Goal: Task Accomplishment & Management: Manage account settings

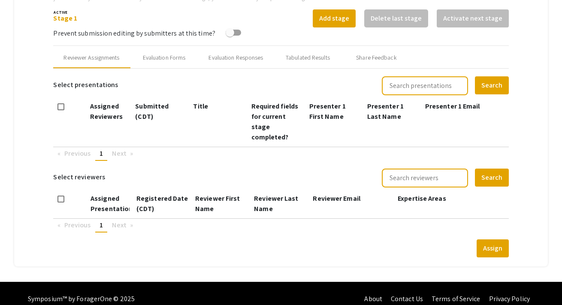
type input "[DATE]"
type input "11"
type input "59"
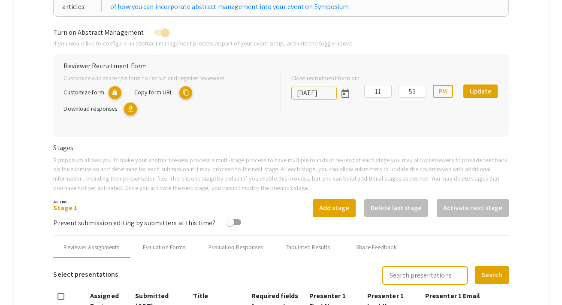
scroll to position [45, 0]
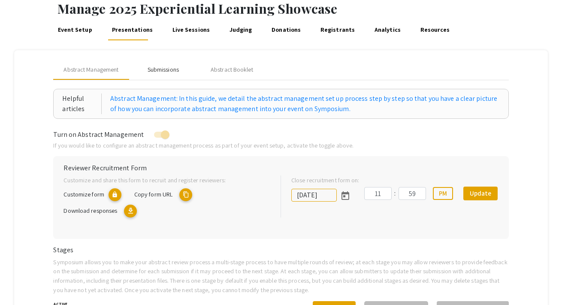
click at [163, 66] on div "Submissions" at bounding box center [162, 69] width 31 height 9
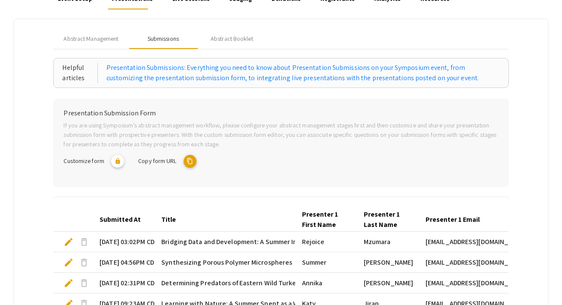
scroll to position [0, 0]
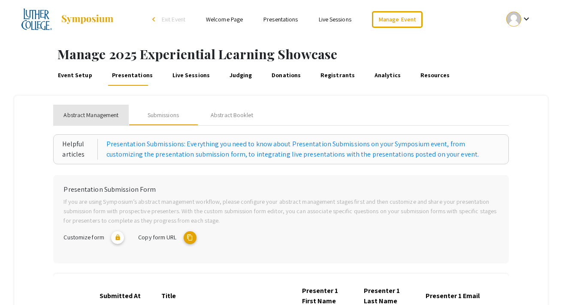
click at [112, 111] on span "Abstract Management" at bounding box center [90, 115] width 55 height 9
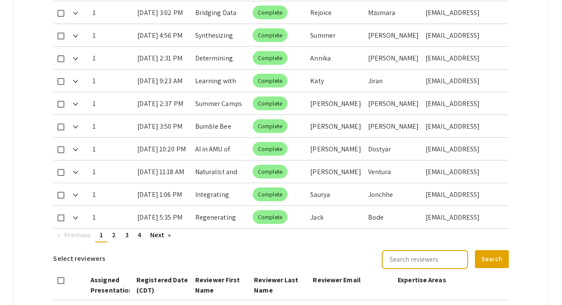
scroll to position [526, 0]
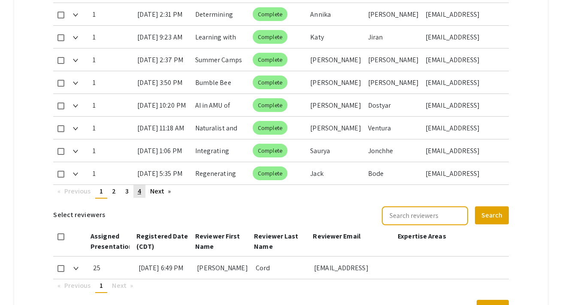
click at [141, 185] on link "page 4" at bounding box center [139, 191] width 12 height 13
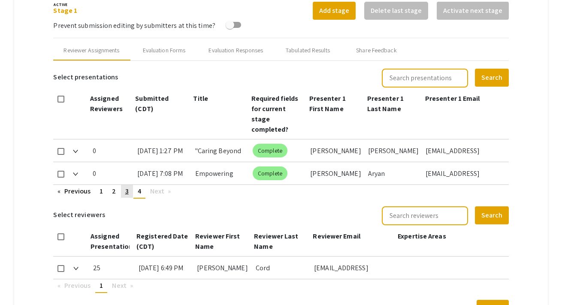
click at [128, 185] on link "page 3" at bounding box center [127, 191] width 12 height 13
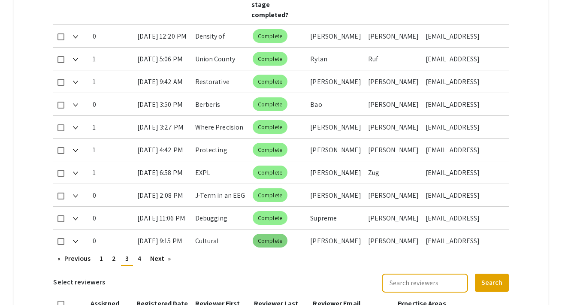
scroll to position [499, 0]
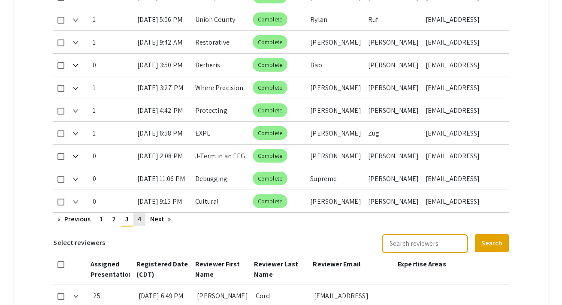
click at [140, 214] on span "4" at bounding box center [139, 218] width 3 height 9
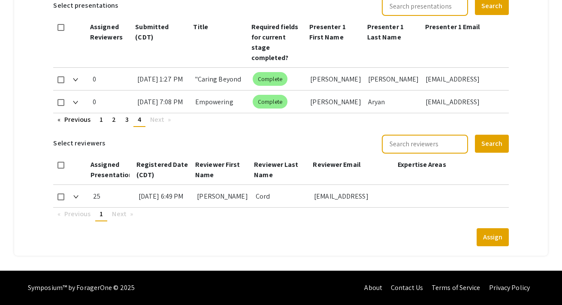
scroll to position [317, 0]
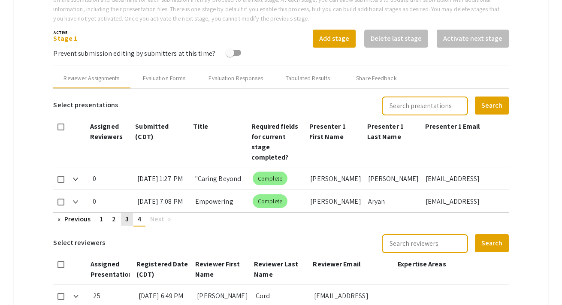
click at [126, 214] on span "3" at bounding box center [126, 218] width 3 height 9
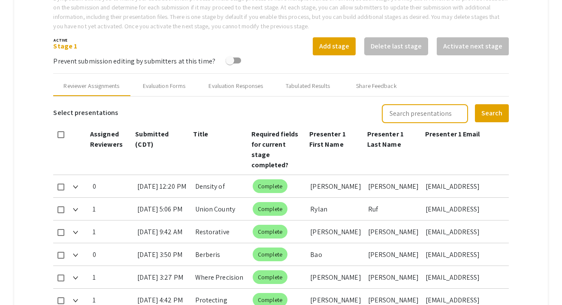
scroll to position [295, 0]
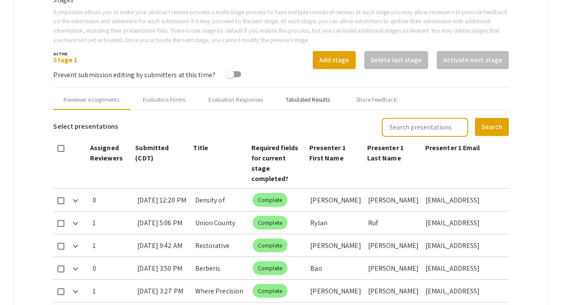
click at [302, 100] on div "Tabulated Results" at bounding box center [308, 99] width 44 height 9
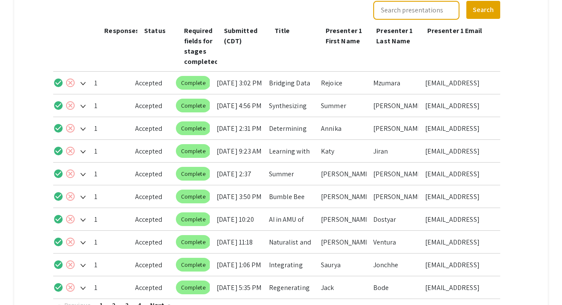
scroll to position [480, 0]
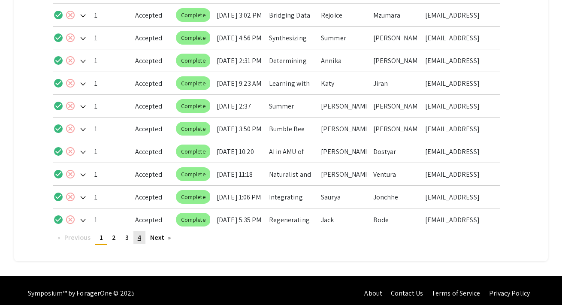
click at [139, 238] on span "4" at bounding box center [139, 237] width 3 height 9
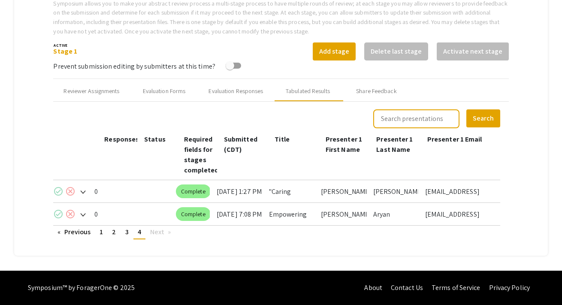
scroll to position [304, 0]
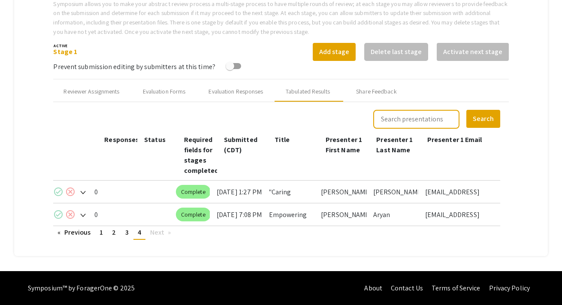
click at [58, 217] on mat-icon "check_circle" at bounding box center [58, 214] width 10 height 10
click at [58, 195] on mat-icon "check_circle" at bounding box center [58, 191] width 10 height 10
click at [126, 236] on span "3" at bounding box center [126, 232] width 3 height 9
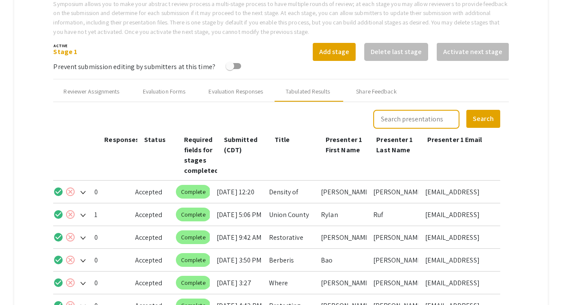
scroll to position [485, 0]
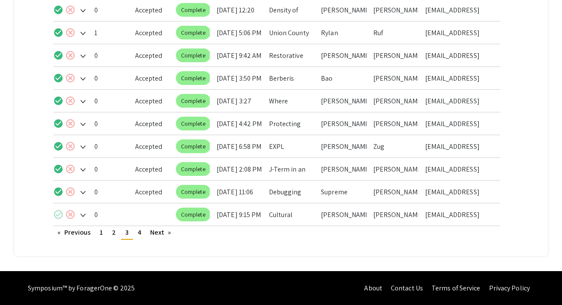
click at [58, 212] on mat-icon "check_circle" at bounding box center [58, 214] width 10 height 10
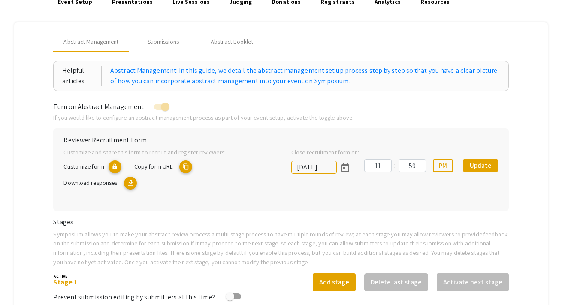
scroll to position [0, 0]
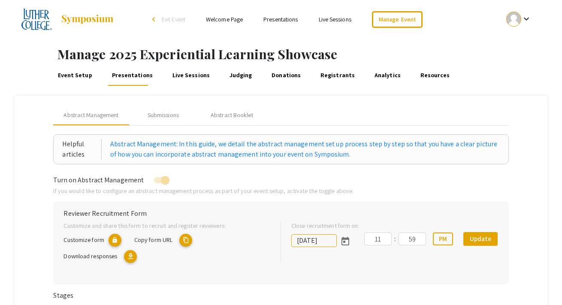
click at [274, 18] on link "Presentations" at bounding box center [280, 19] width 34 height 8
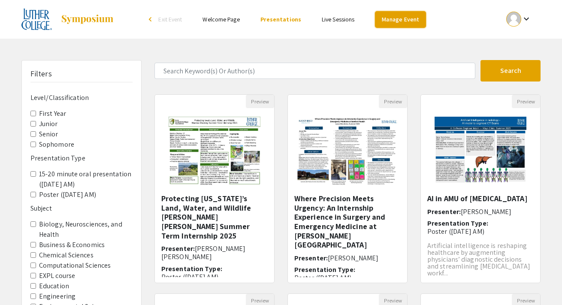
click at [387, 18] on link "Manage Event" at bounding box center [400, 19] width 51 height 17
